Goal: Navigation & Orientation: Understand site structure

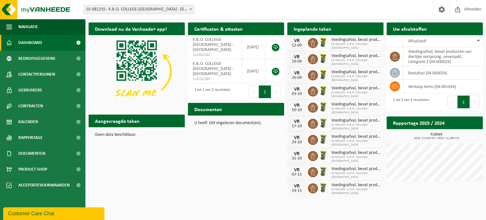
click at [352, 9] on div "Vestiging: 01-081255 - K.B.O. COLLEGE-SLEUTELBOS - OUDENAARDE 01-081255 - K.B.O…" at bounding box center [243, 9] width 486 height 19
click at [465, 9] on span "Afmelden" at bounding box center [473, 9] width 20 height 19
click at [32, 104] on span "Contracten" at bounding box center [30, 106] width 25 height 16
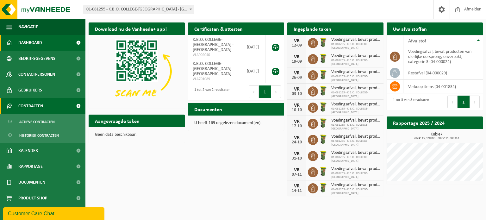
click at [31, 106] on span "Contracten" at bounding box center [30, 106] width 25 height 16
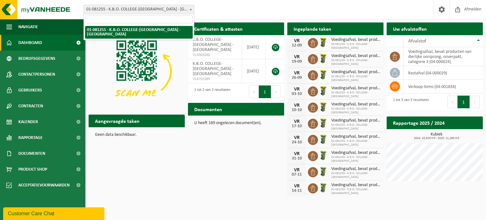
click at [190, 11] on span at bounding box center [191, 9] width 6 height 8
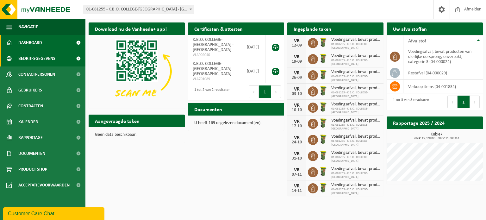
click at [78, 57] on span at bounding box center [78, 59] width 14 height 16
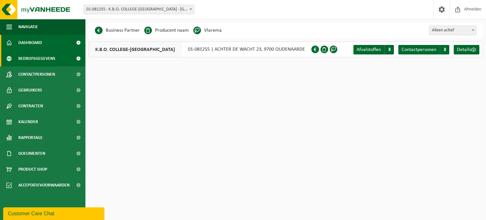
click at [37, 43] on span "Dashboard" at bounding box center [30, 43] width 24 height 16
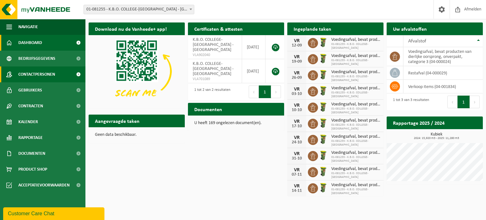
click at [66, 72] on link "Contactpersonen" at bounding box center [42, 74] width 85 height 16
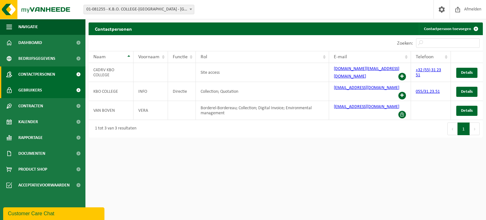
click at [60, 88] on link "Gebruikers" at bounding box center [42, 90] width 85 height 16
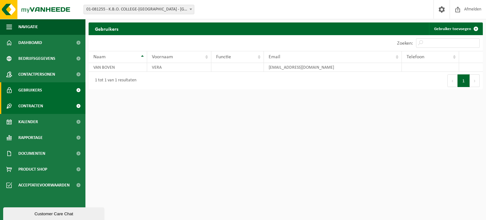
click at [54, 105] on link "Contracten" at bounding box center [42, 106] width 85 height 16
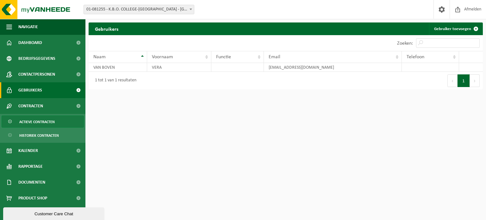
click at [46, 121] on span "Actieve contracten" at bounding box center [36, 122] width 35 height 12
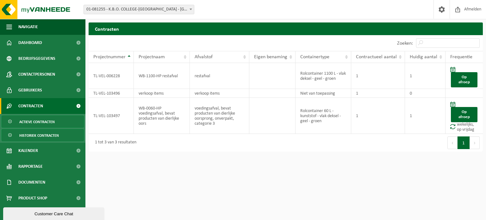
click at [44, 136] on span "Historiek contracten" at bounding box center [39, 136] width 40 height 12
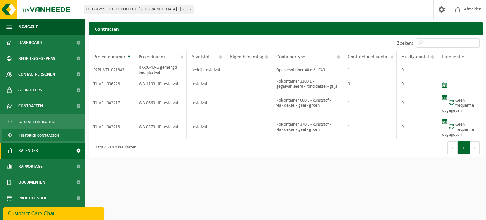
click at [34, 151] on span "Kalender" at bounding box center [28, 151] width 20 height 16
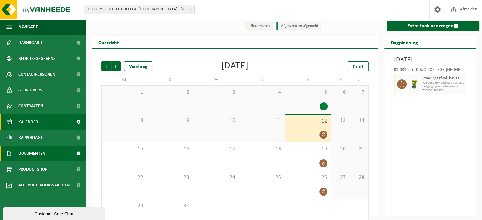
scroll to position [15, 0]
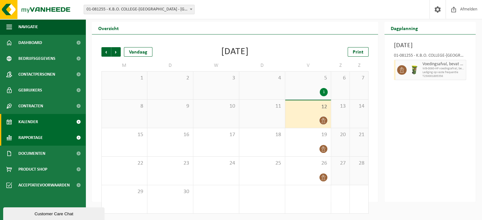
click at [35, 139] on span "Rapportage" at bounding box center [30, 138] width 24 height 16
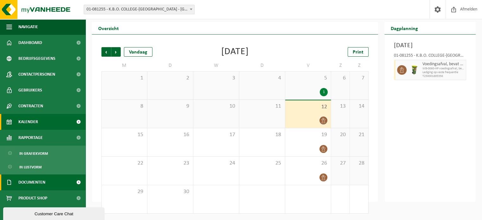
click at [34, 180] on span "Documenten" at bounding box center [31, 182] width 27 height 16
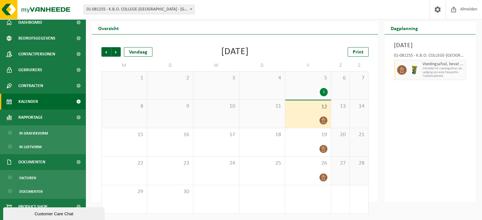
scroll to position [30, 0]
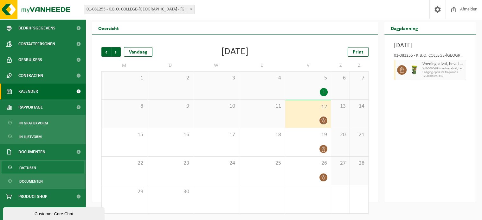
click at [28, 167] on span "Facturen" at bounding box center [27, 168] width 17 height 12
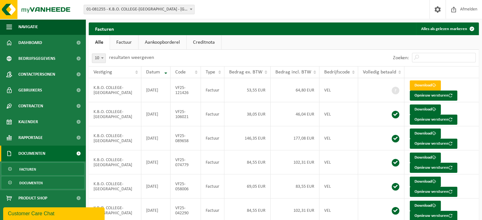
click at [29, 180] on span "Documenten" at bounding box center [30, 183] width 23 height 12
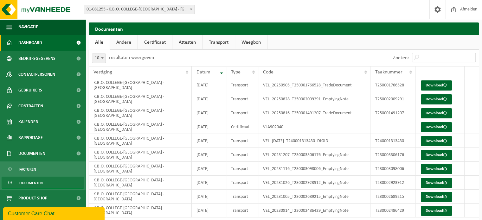
click at [30, 41] on span "Dashboard" at bounding box center [30, 43] width 24 height 16
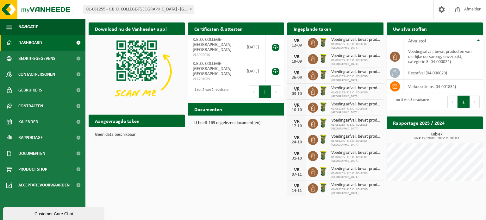
click at [246, 120] on span "Bekijk uw documenten" at bounding box center [253, 122] width 40 height 4
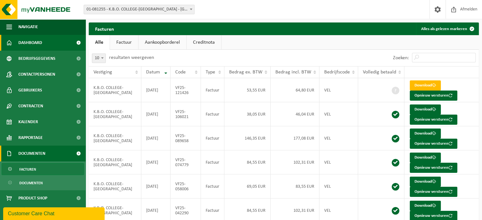
click at [30, 42] on span "Dashboard" at bounding box center [30, 43] width 24 height 16
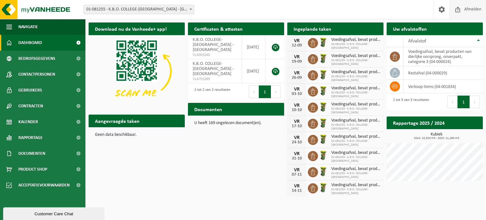
click at [459, 9] on span at bounding box center [457, 9] width 9 height 19
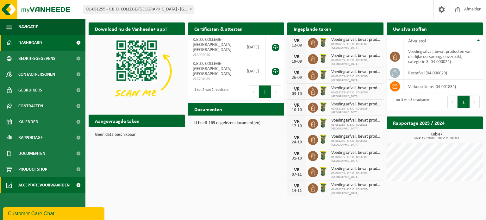
click at [47, 185] on span "Acceptatievoorwaarden" at bounding box center [43, 185] width 51 height 16
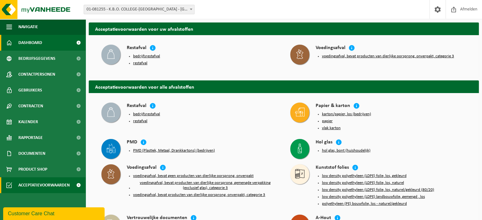
click at [32, 41] on span "Dashboard" at bounding box center [30, 43] width 24 height 16
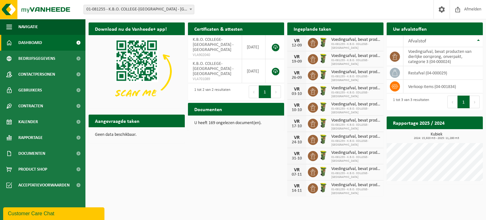
click at [53, 213] on div "Customer Care Chat" at bounding box center [54, 214] width 92 height 8
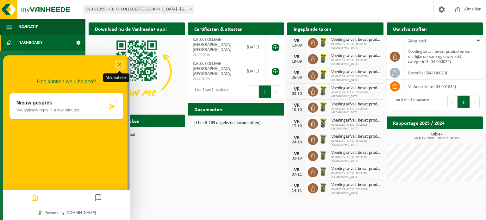
click at [119, 65] on button "Minimaliseer" at bounding box center [120, 64] width 10 height 9
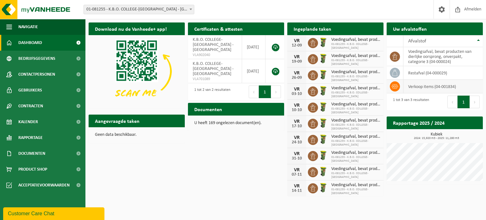
click at [396, 85] on icon at bounding box center [395, 86] width 6 height 6
click at [422, 86] on td "verkoop items (04-001834)" at bounding box center [443, 87] width 79 height 14
